Goal: Navigation & Orientation: Find specific page/section

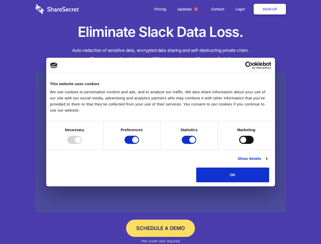
click at [82, 144] on div at bounding box center [74, 140] width 15 height 8
click at [139, 144] on input "Preferences" at bounding box center [132, 140] width 15 height 8
checkbox input "false"
click at [190, 144] on input "Statistics" at bounding box center [189, 140] width 15 height 8
checkbox input "false"
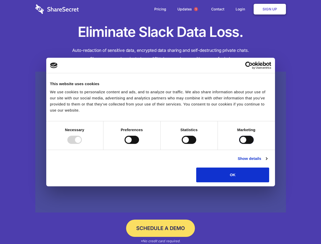
click at [239, 144] on input "Marketing" at bounding box center [246, 140] width 15 height 8
checkbox input "true"
click at [267, 162] on link "Show details" at bounding box center [253, 159] width 30 height 6
click at [0, 0] on li "Necessary 7 Necessary cookies help make a website usable by enabling basic func…" at bounding box center [0, 0] width 0 height 0
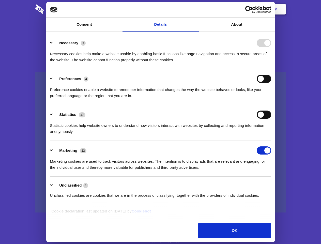
click at [196, 9] on span "1" at bounding box center [196, 9] width 4 height 4
